Goal: Find specific page/section: Find specific page/section

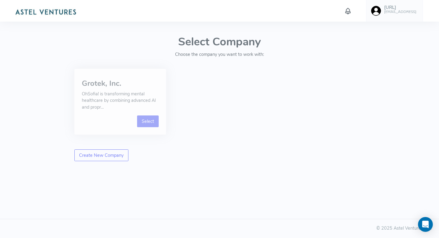
click at [147, 120] on link "Select" at bounding box center [148, 121] width 22 height 12
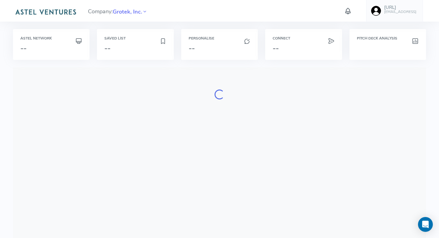
click at [50, 10] on img at bounding box center [45, 11] width 65 height 12
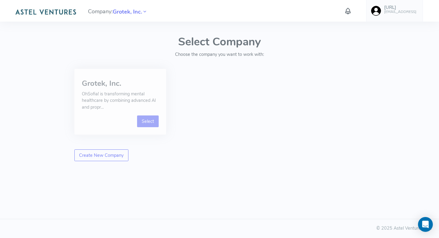
click at [144, 117] on link "Select" at bounding box center [148, 121] width 22 height 12
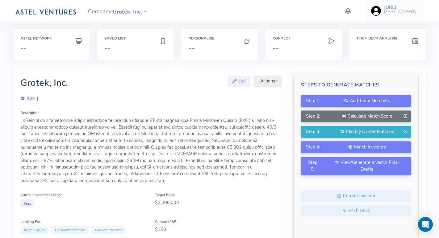
click at [268, 37] on div "Connect --" at bounding box center [303, 44] width 77 height 31
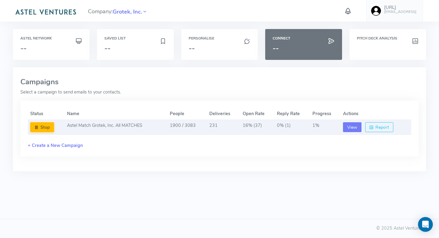
click at [348, 125] on button "View" at bounding box center [352, 127] width 19 height 10
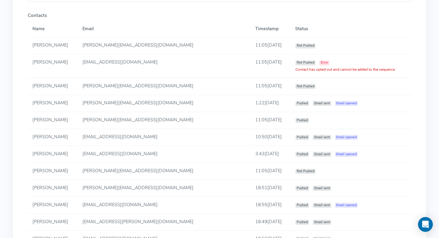
scroll to position [371, 0]
